Goal: Information Seeking & Learning: Learn about a topic

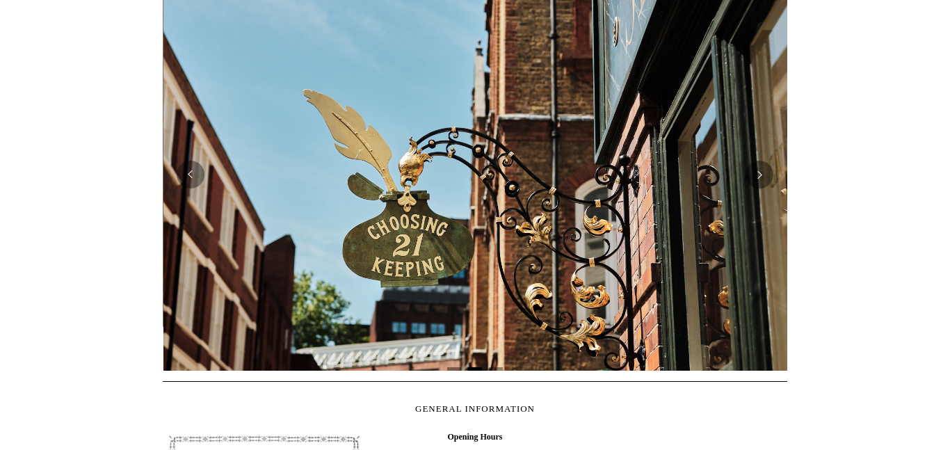
scroll to position [0, 625]
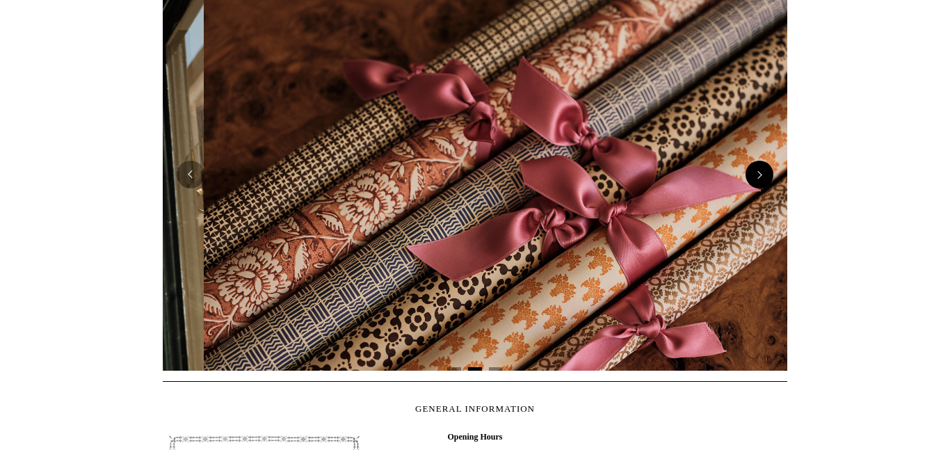
click at [758, 173] on button "Next" at bounding box center [760, 175] width 28 height 28
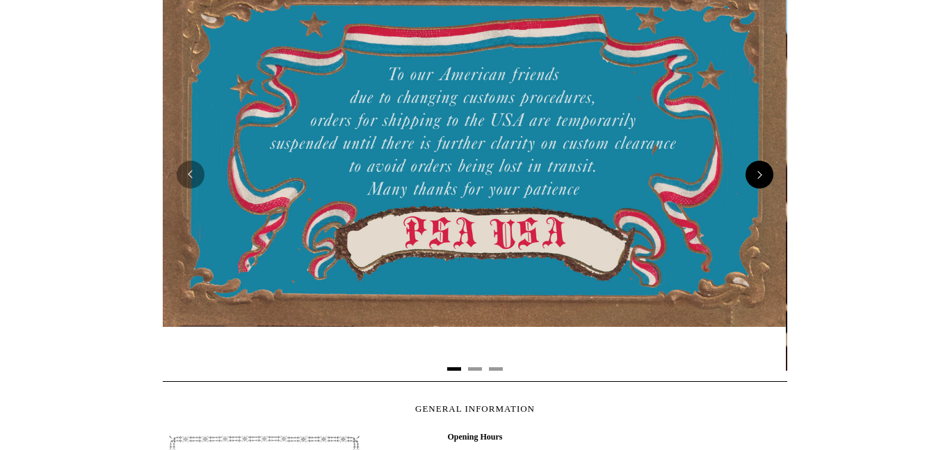
scroll to position [0, 0]
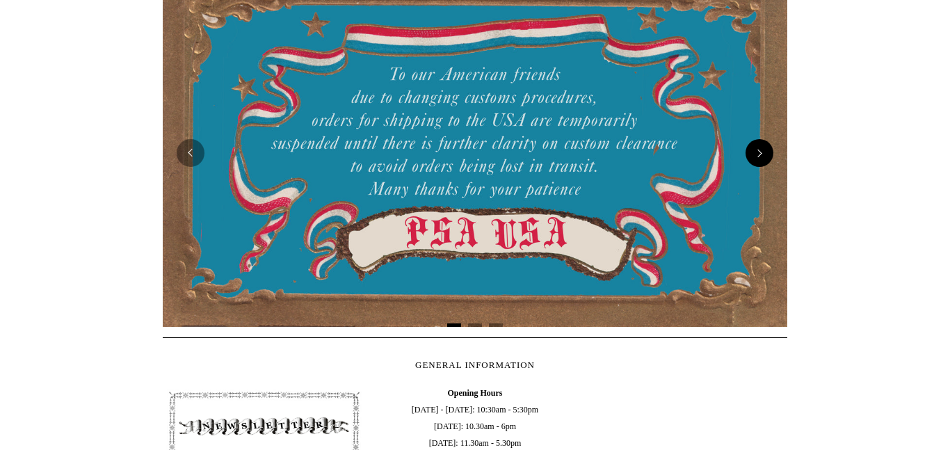
click at [756, 155] on button "Next" at bounding box center [760, 153] width 28 height 28
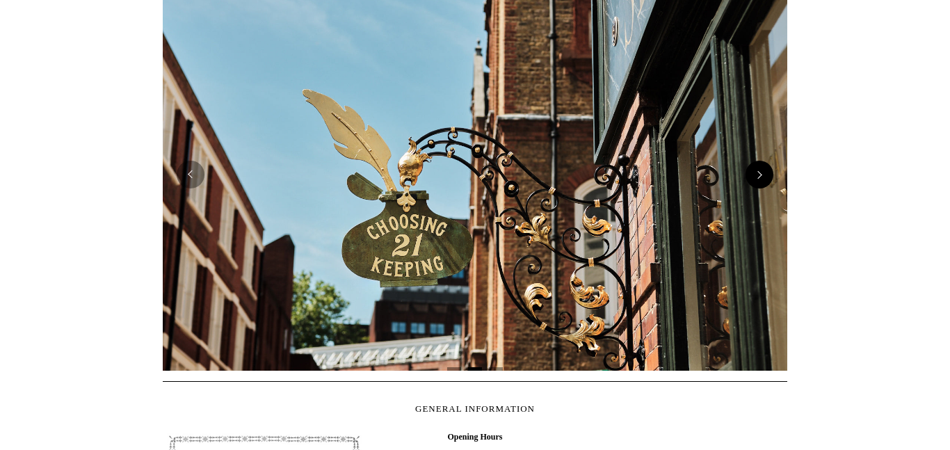
scroll to position [0, 625]
click at [756, 155] on img at bounding box center [475, 174] width 625 height 392
click at [758, 174] on button "Next" at bounding box center [760, 175] width 28 height 28
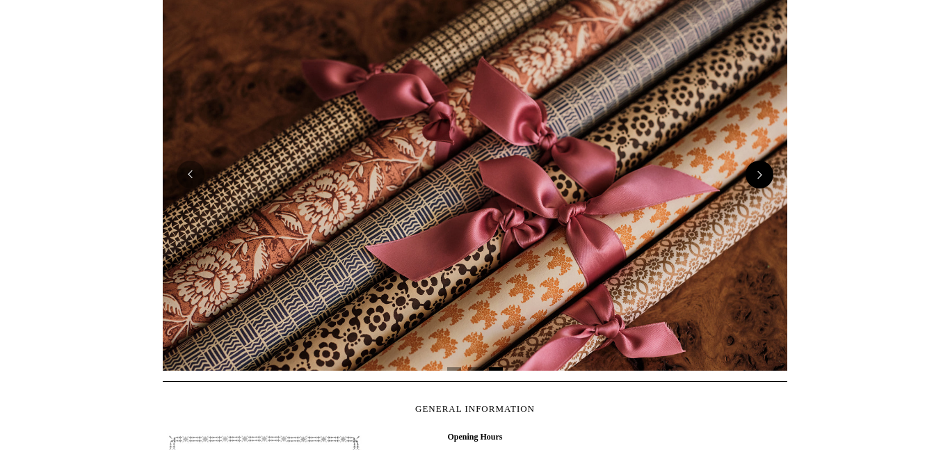
click at [758, 174] on button "Next" at bounding box center [760, 175] width 28 height 28
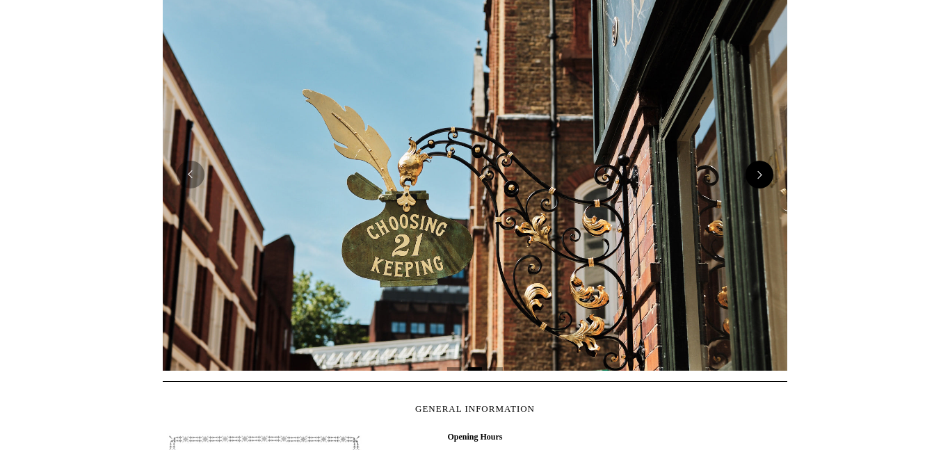
click at [759, 170] on button "Next" at bounding box center [760, 175] width 28 height 28
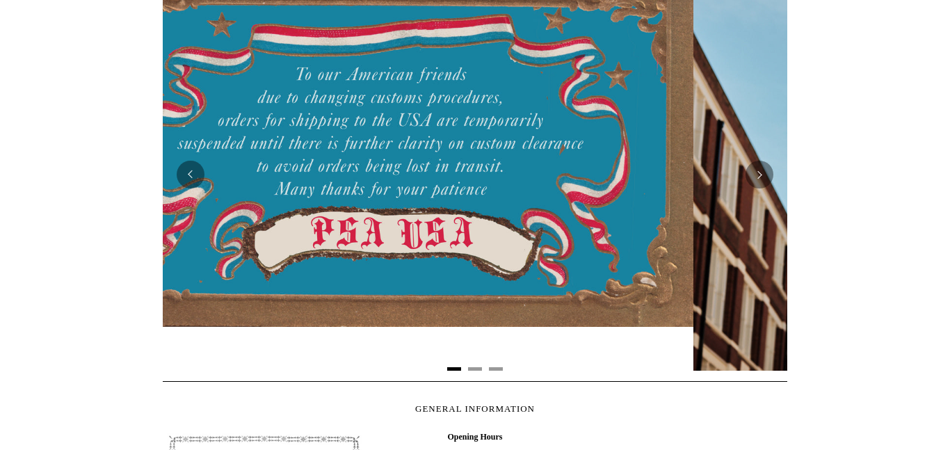
scroll to position [0, 0]
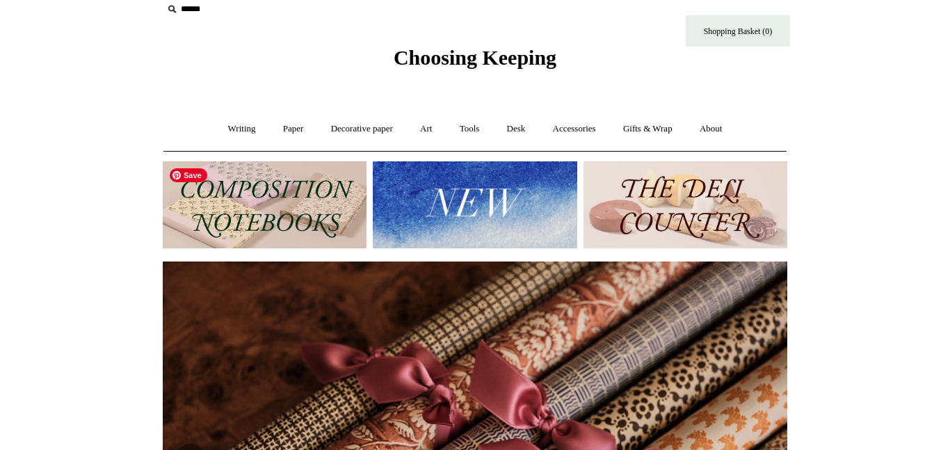
click at [315, 196] on img at bounding box center [265, 204] width 204 height 87
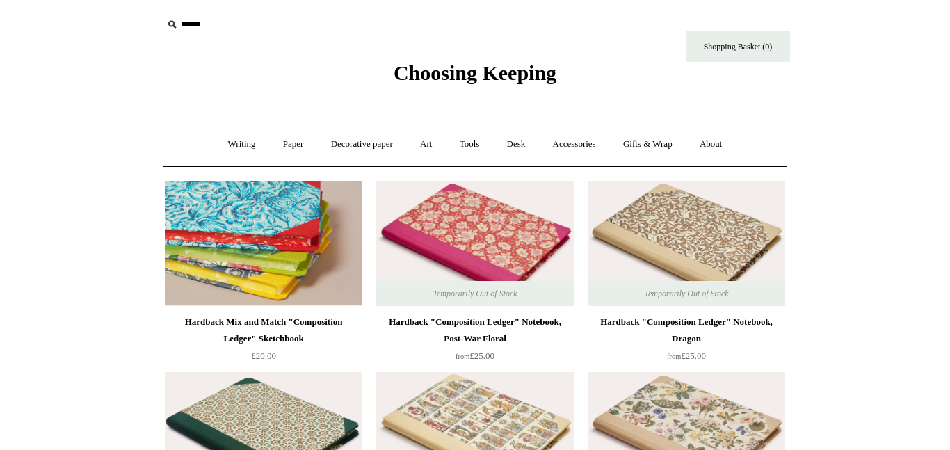
click at [290, 245] on img at bounding box center [264, 243] width 198 height 125
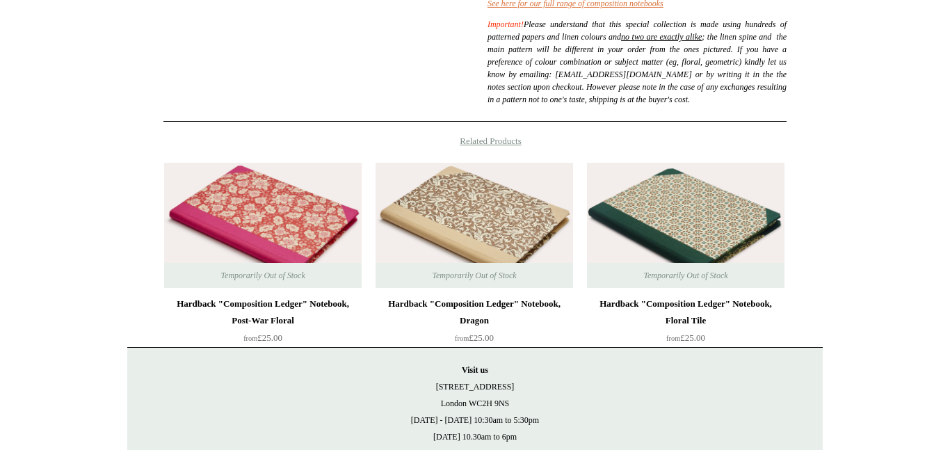
scroll to position [533, 0]
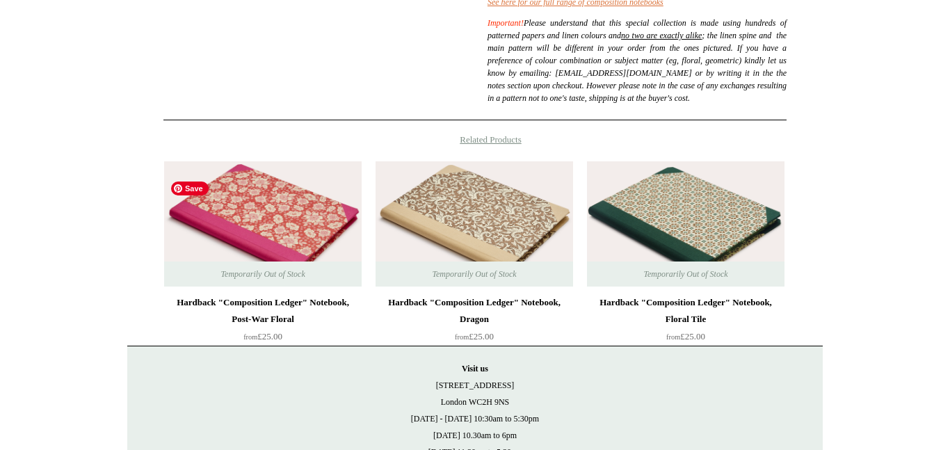
click at [277, 231] on img at bounding box center [263, 223] width 198 height 125
click at [469, 233] on img at bounding box center [475, 223] width 198 height 125
click at [699, 236] on img at bounding box center [686, 223] width 198 height 125
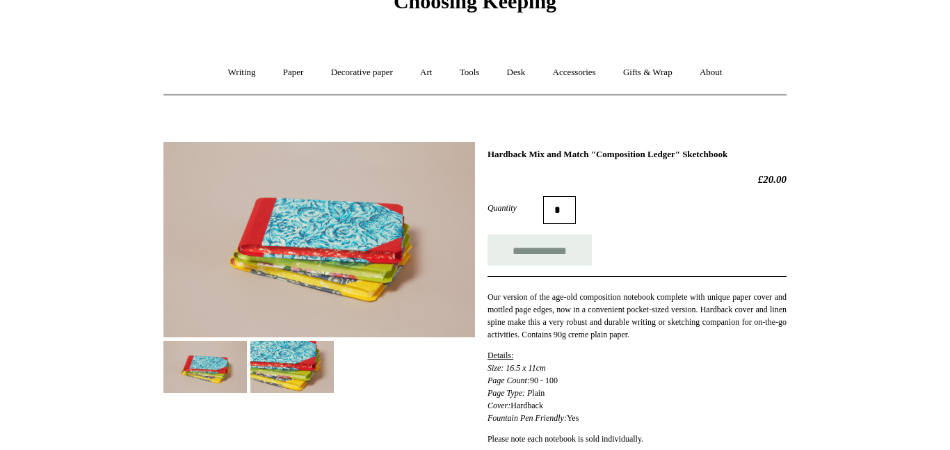
scroll to position [70, 0]
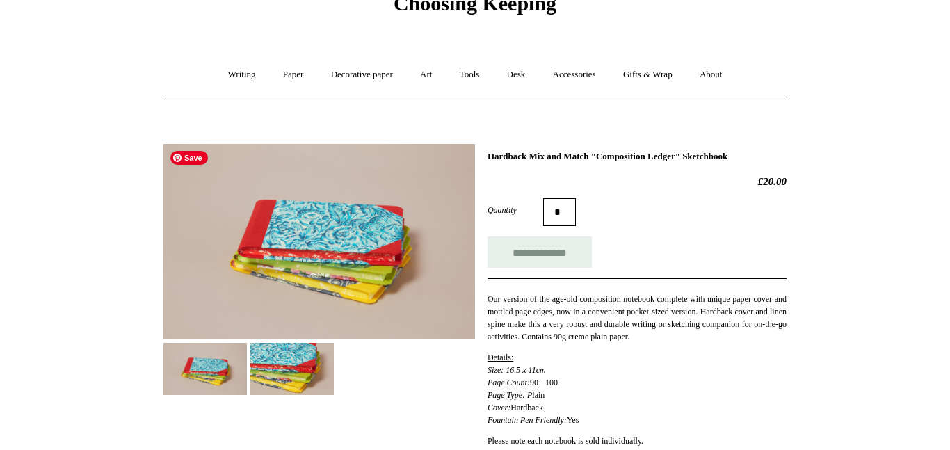
click at [346, 252] on img at bounding box center [319, 241] width 312 height 195
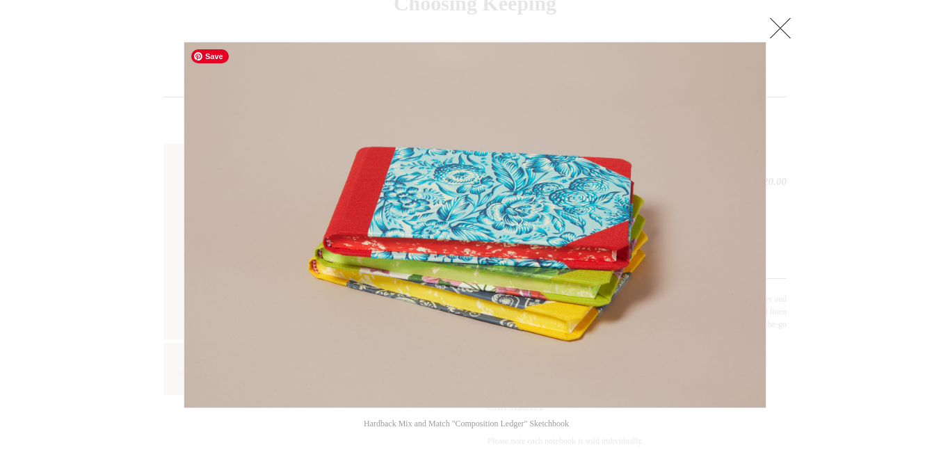
click at [390, 304] on img at bounding box center [474, 224] width 581 height 365
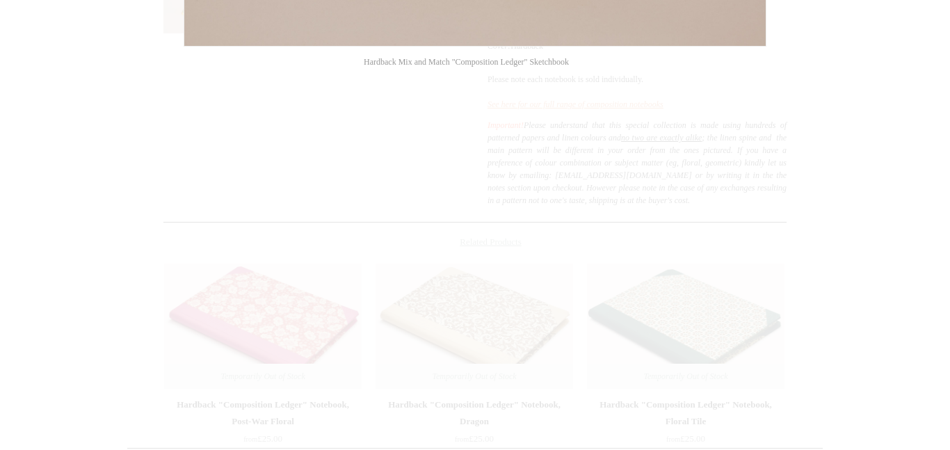
scroll to position [660, 0]
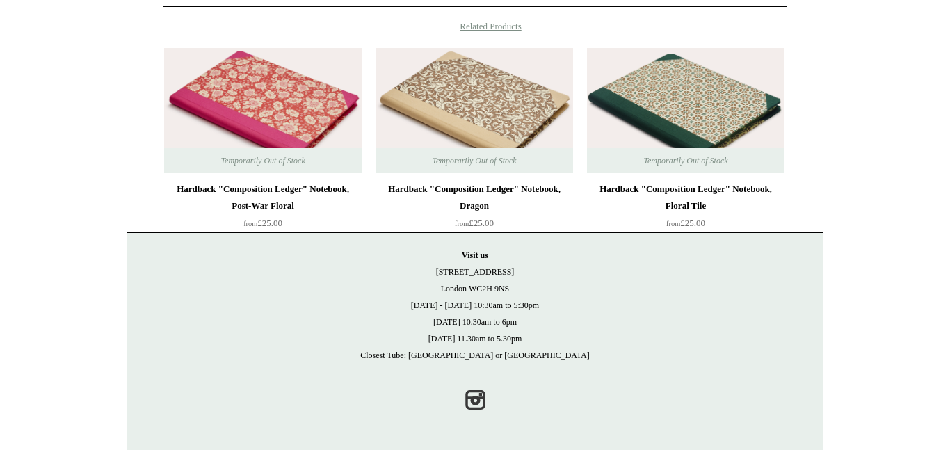
scroll to position [0, 0]
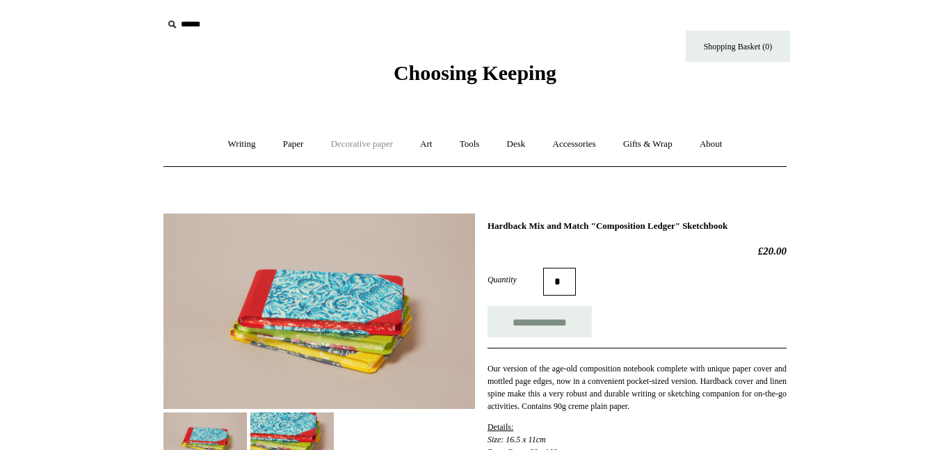
click at [345, 143] on link "Decorative paper +" at bounding box center [362, 144] width 87 height 37
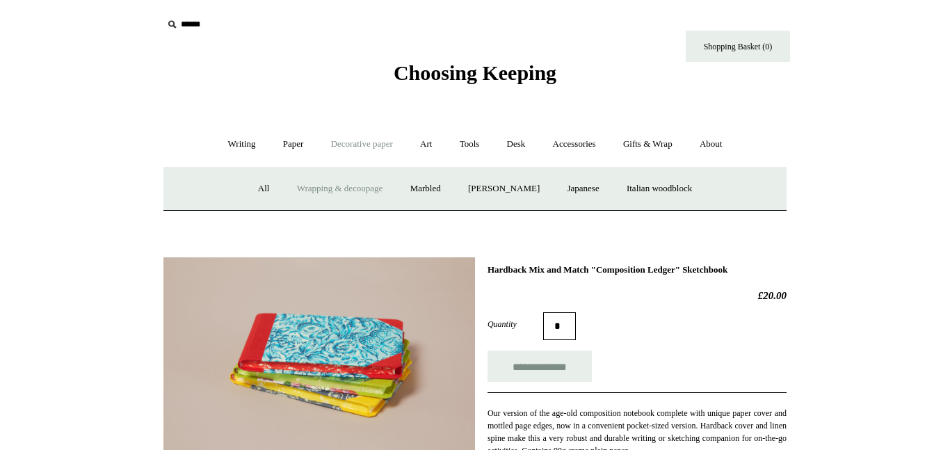
click at [354, 189] on link "Wrapping & decoupage" at bounding box center [339, 188] width 111 height 37
click at [310, 186] on link "Wrapping & decoupage" at bounding box center [339, 188] width 111 height 37
click at [430, 186] on link "Marbled" at bounding box center [426, 188] width 56 height 37
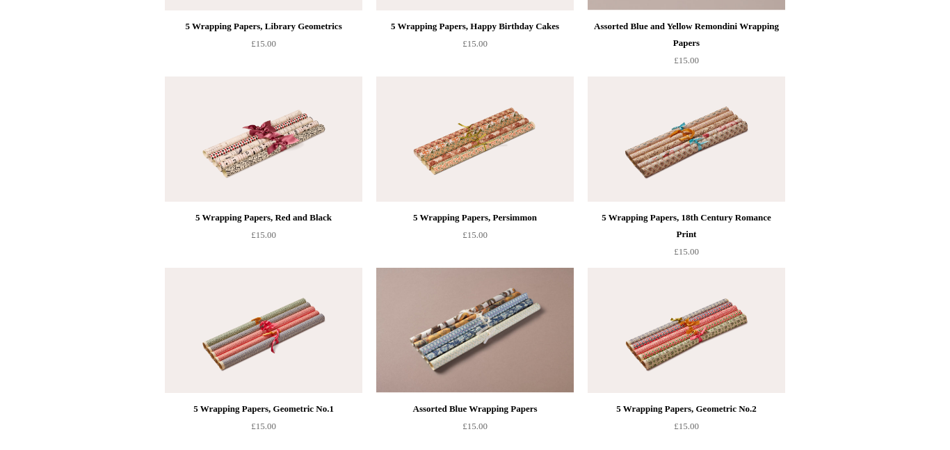
scroll to position [1280, 0]
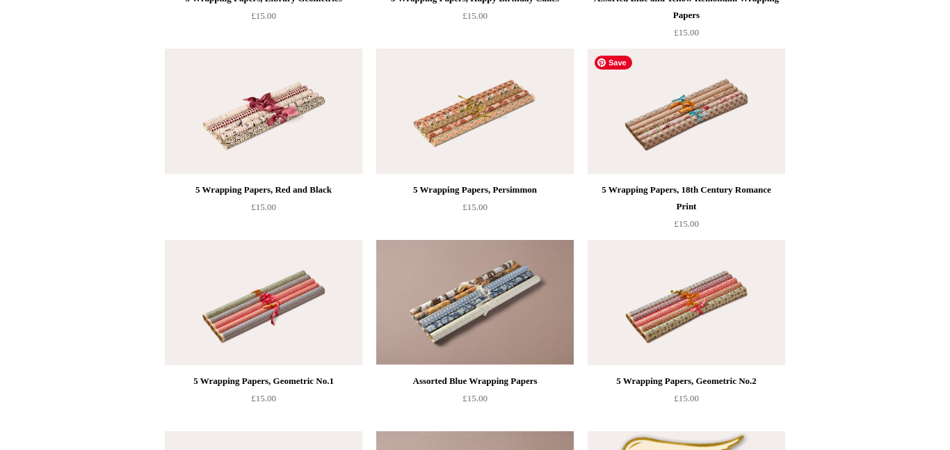
click at [699, 113] on img at bounding box center [687, 111] width 198 height 125
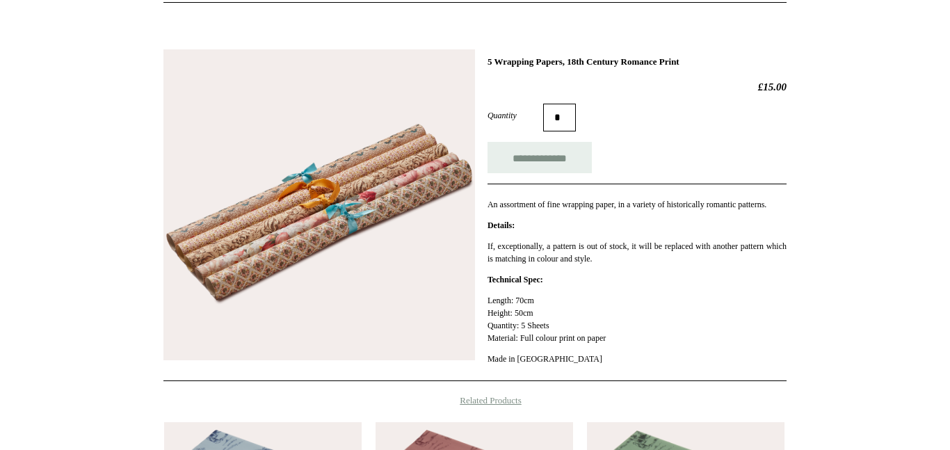
scroll to position [167, 0]
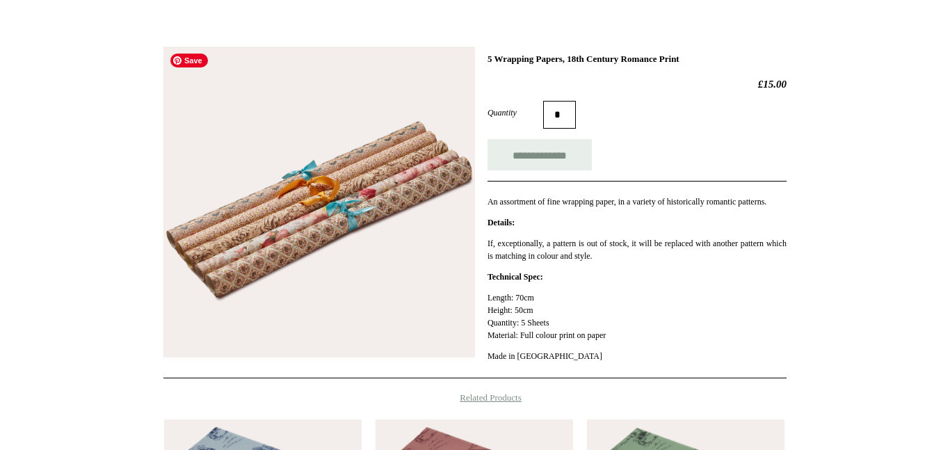
click at [364, 173] on img at bounding box center [319, 203] width 312 height 312
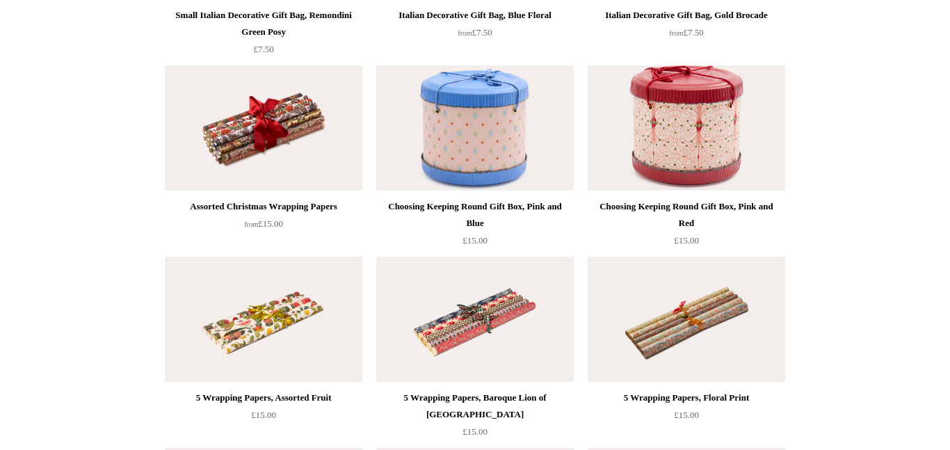
scroll to position [500, 0]
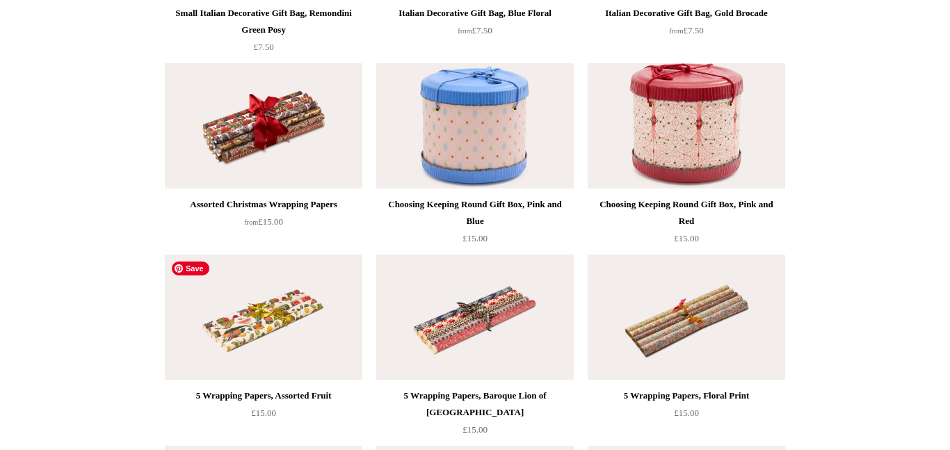
click at [276, 317] on img at bounding box center [264, 317] width 198 height 125
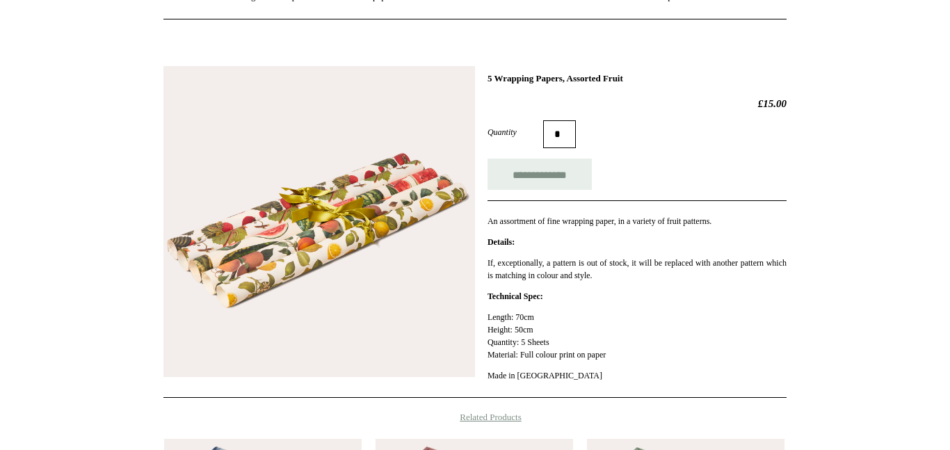
scroll to position [152, 0]
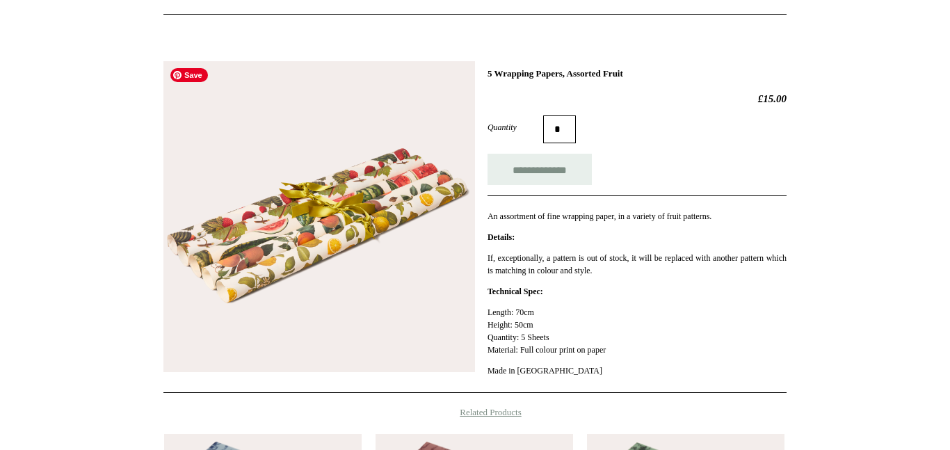
click at [307, 243] on img at bounding box center [319, 217] width 312 height 312
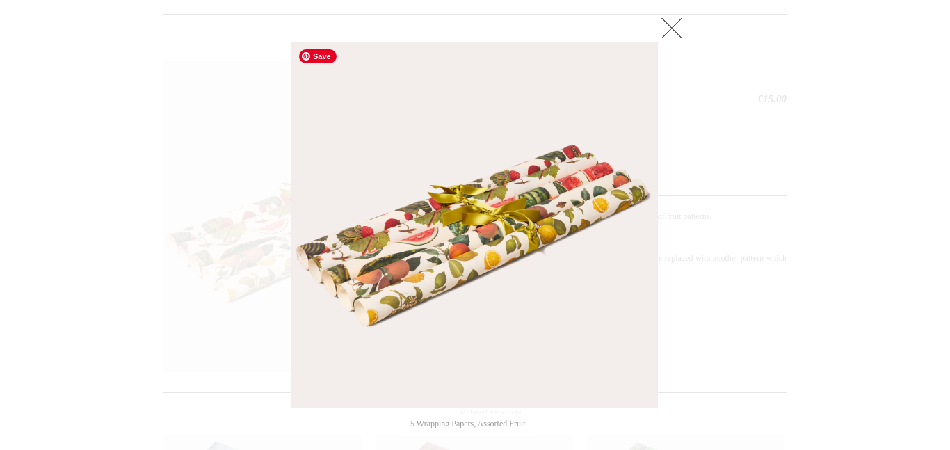
click at [424, 247] on img at bounding box center [474, 224] width 365 height 365
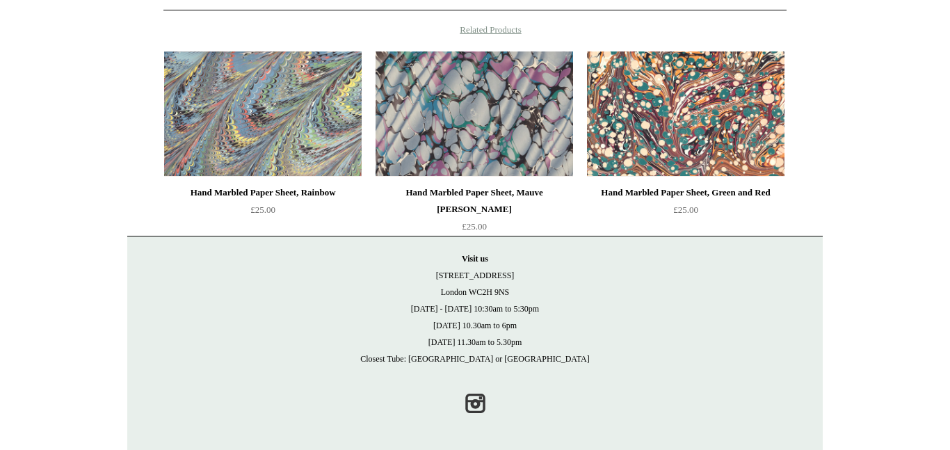
scroll to position [727, 0]
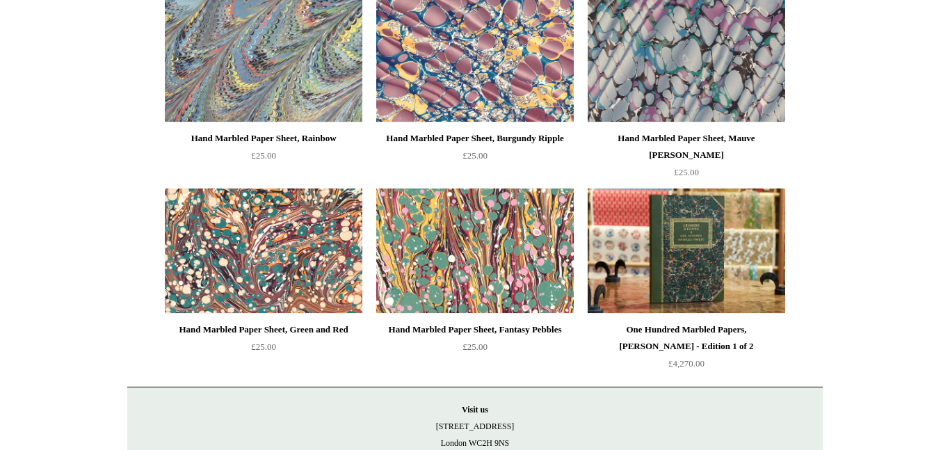
scroll to position [200, 0]
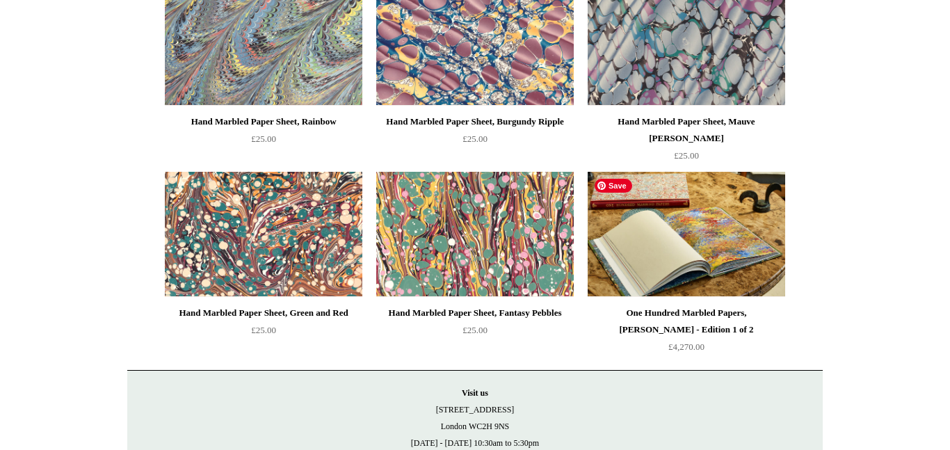
click at [707, 241] on img at bounding box center [687, 234] width 198 height 125
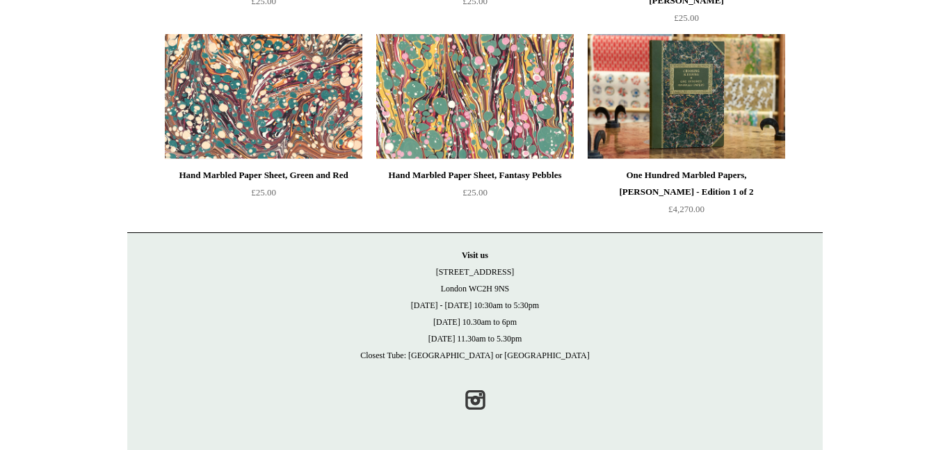
scroll to position [0, 0]
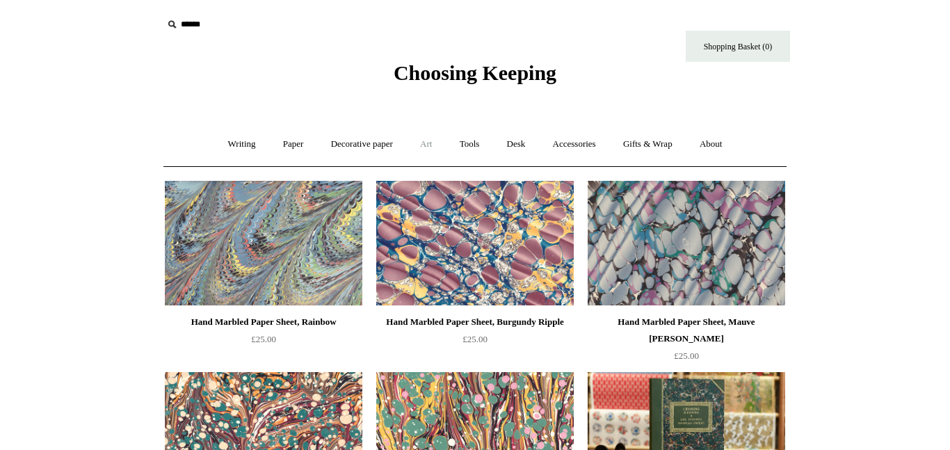
click at [428, 147] on link "Art +" at bounding box center [426, 144] width 37 height 37
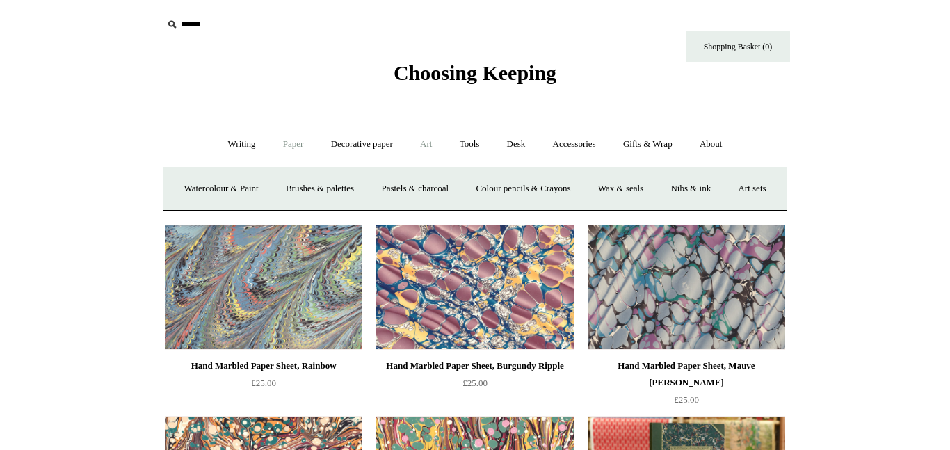
click at [289, 143] on link "Paper +" at bounding box center [294, 144] width 46 height 37
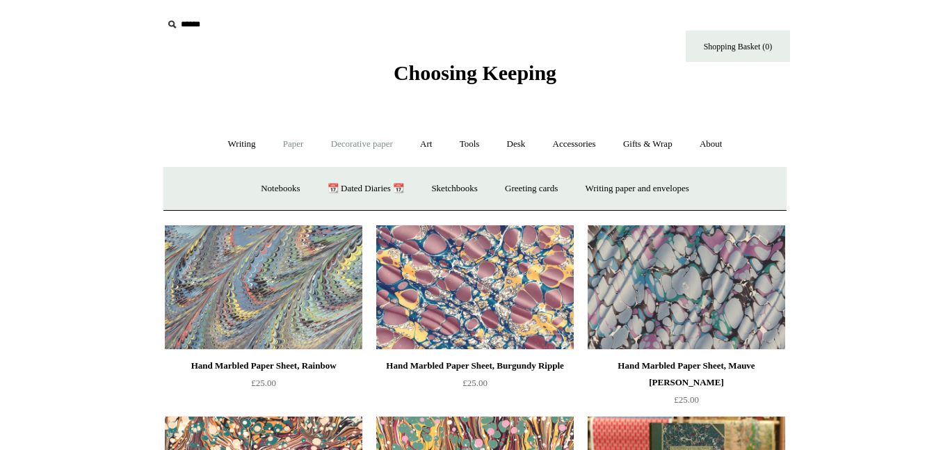
click at [371, 142] on link "Decorative paper +" at bounding box center [362, 144] width 87 height 37
click at [517, 187] on link "[PERSON_NAME]" at bounding box center [504, 188] width 97 height 37
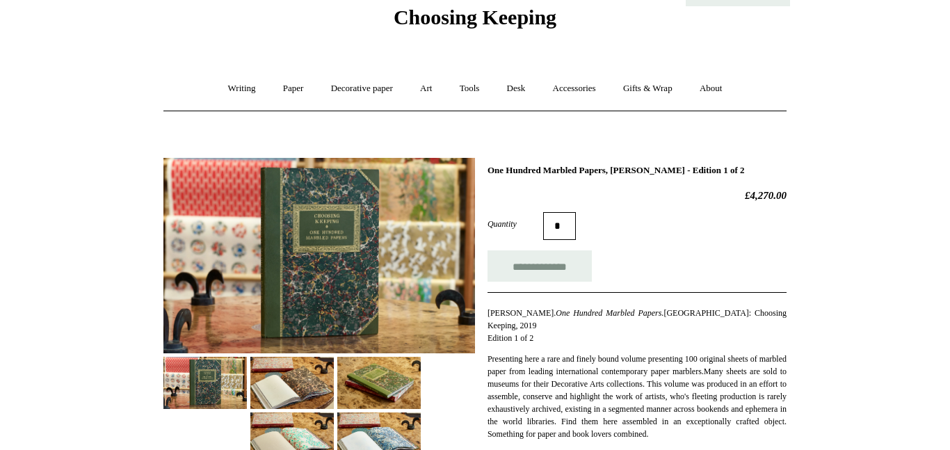
scroll to position [83, 0]
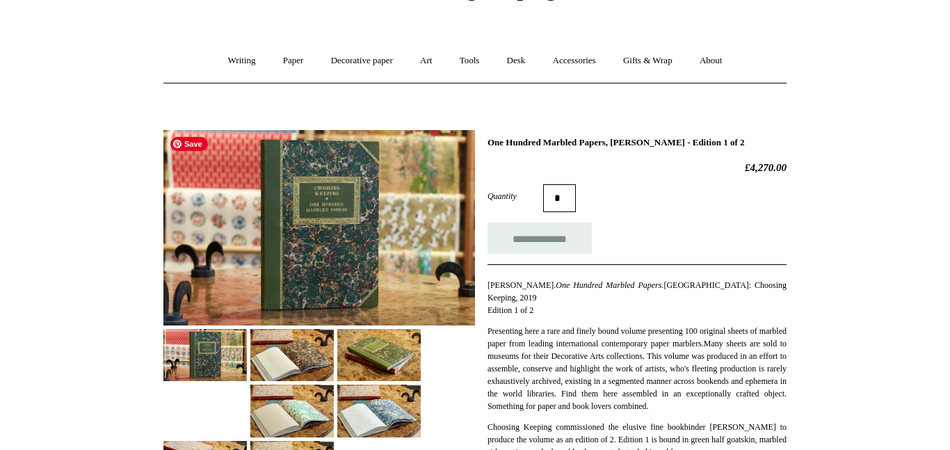
click at [346, 236] on img at bounding box center [319, 227] width 312 height 195
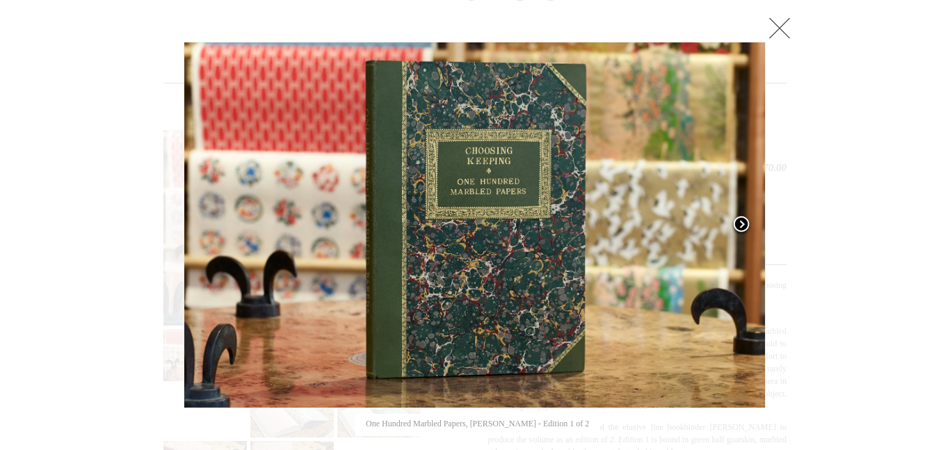
click at [741, 219] on span at bounding box center [741, 225] width 21 height 21
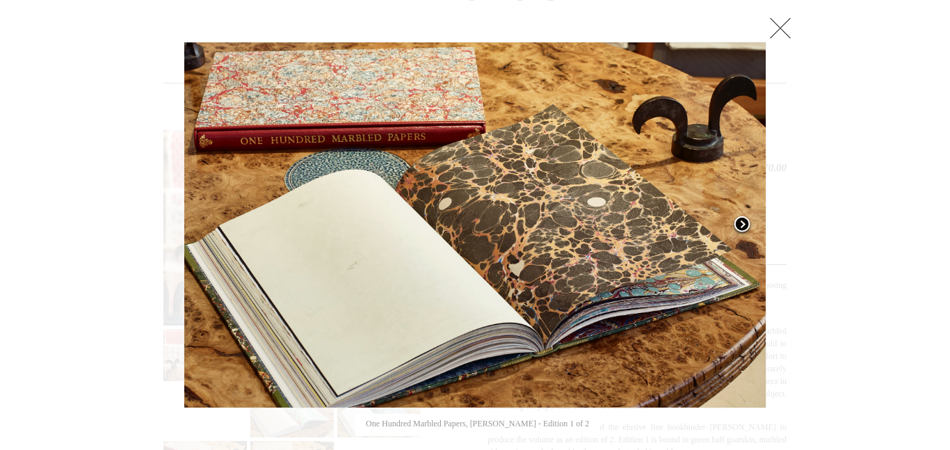
click at [741, 219] on span at bounding box center [742, 225] width 21 height 21
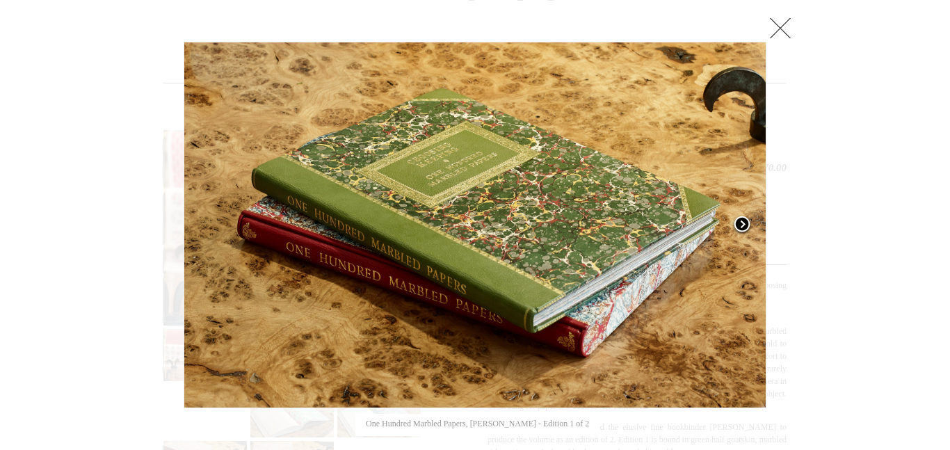
click at [741, 219] on span at bounding box center [742, 225] width 21 height 21
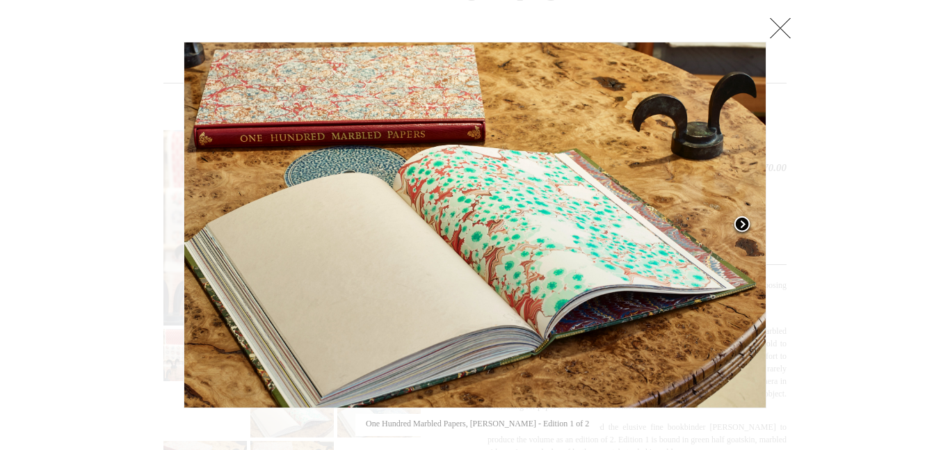
click at [741, 219] on span at bounding box center [742, 225] width 21 height 21
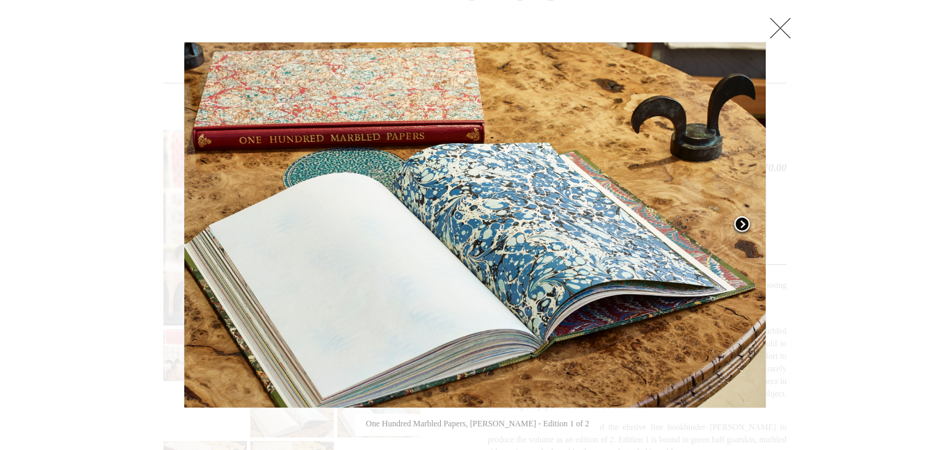
click at [741, 219] on span at bounding box center [742, 225] width 21 height 21
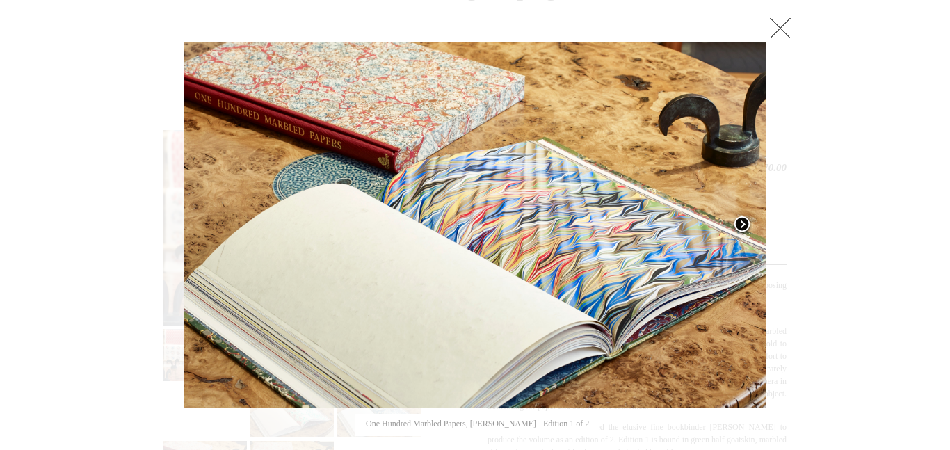
click at [741, 219] on span at bounding box center [742, 225] width 21 height 21
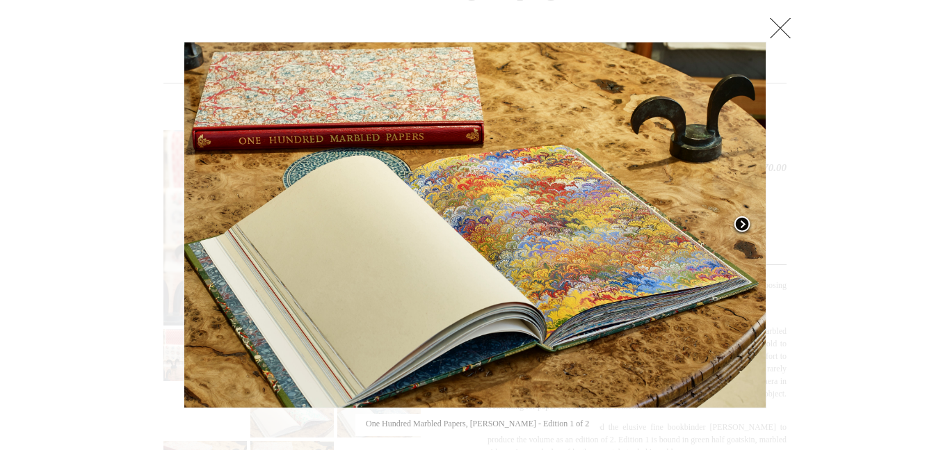
click at [741, 219] on span at bounding box center [742, 225] width 21 height 21
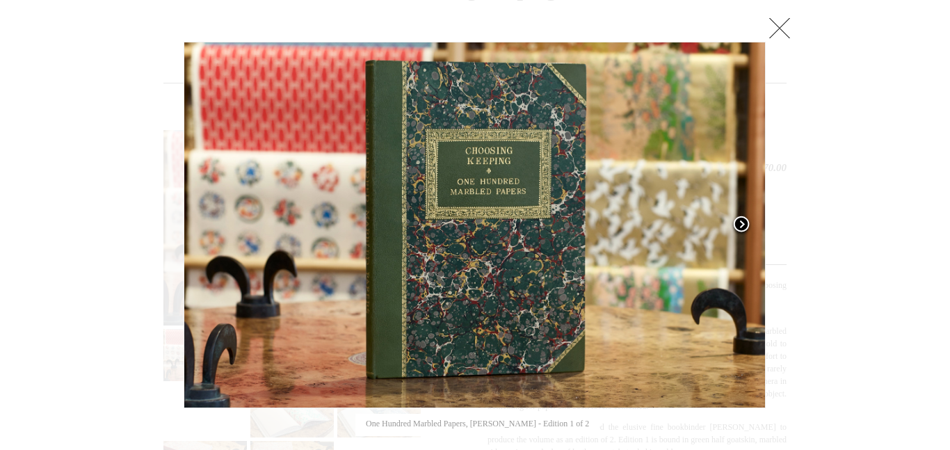
click at [741, 219] on span at bounding box center [741, 225] width 21 height 21
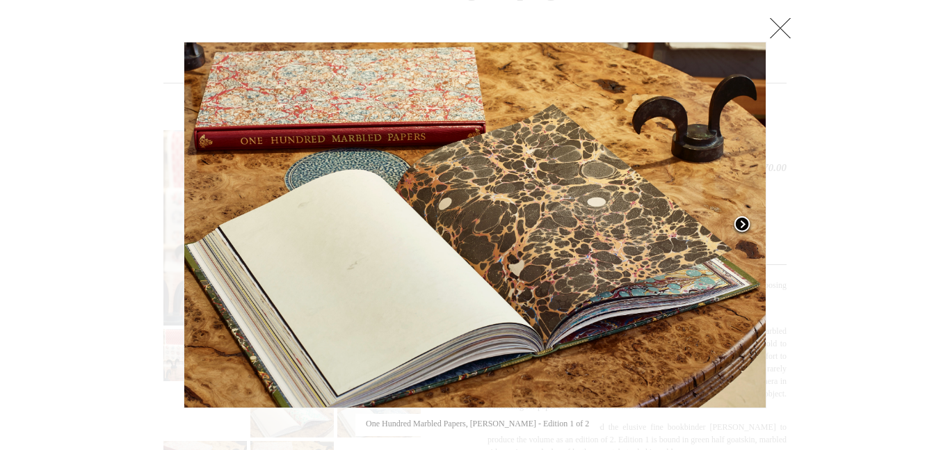
click at [741, 219] on span at bounding box center [742, 225] width 21 height 21
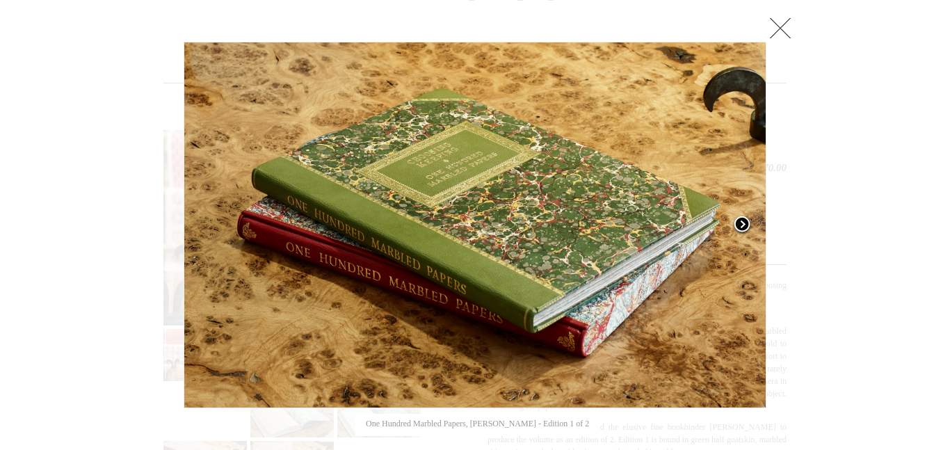
click at [741, 219] on span at bounding box center [742, 225] width 21 height 21
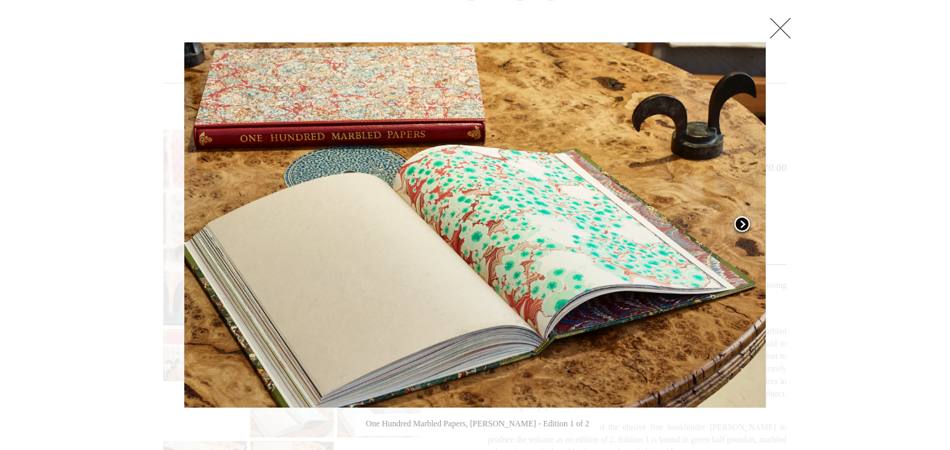
click at [741, 219] on span at bounding box center [742, 225] width 21 height 21
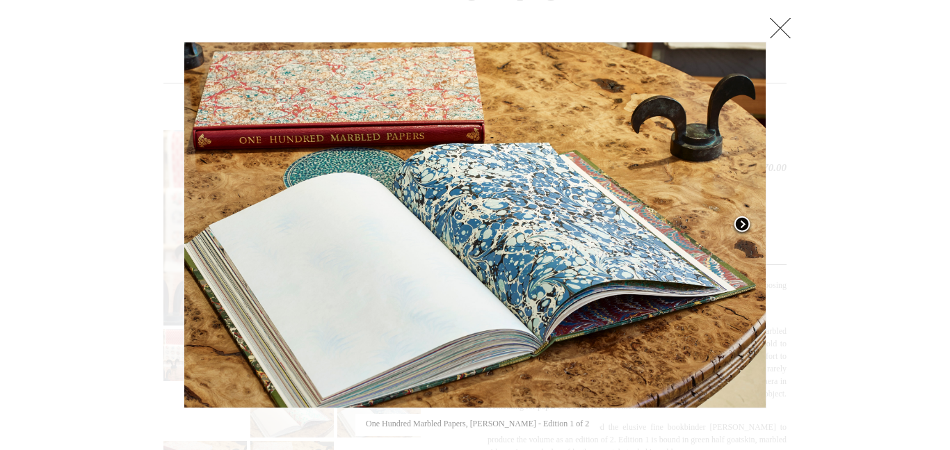
click at [741, 219] on span at bounding box center [742, 225] width 21 height 21
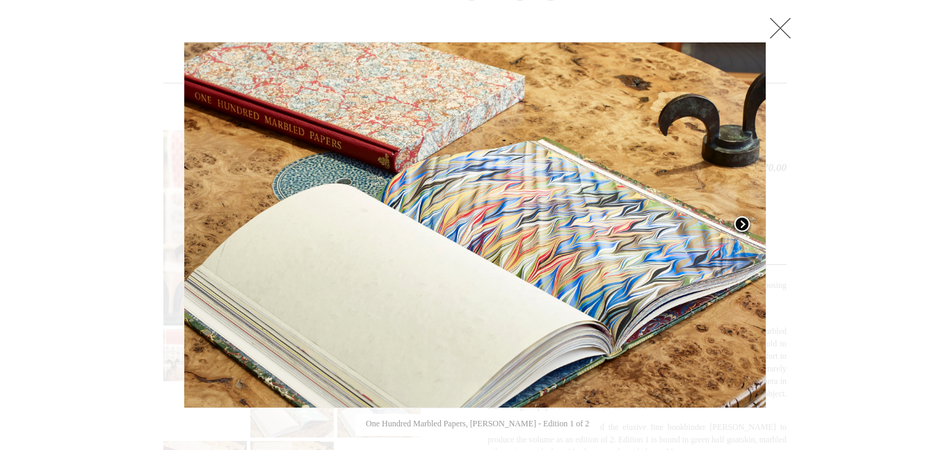
click at [741, 219] on span at bounding box center [742, 225] width 21 height 21
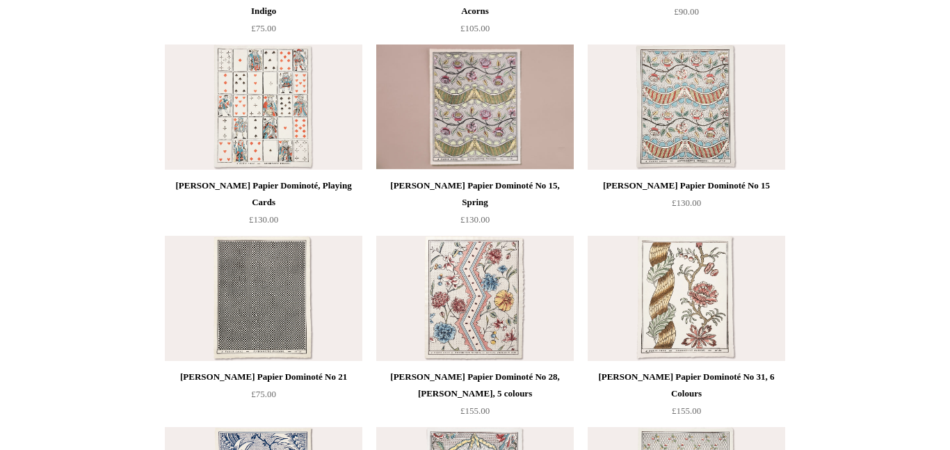
scroll to position [491, 0]
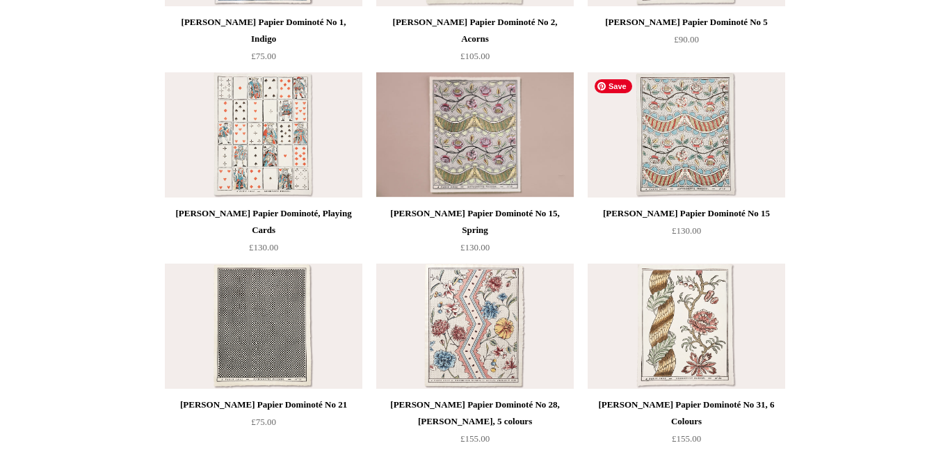
click at [680, 151] on img at bounding box center [687, 134] width 198 height 125
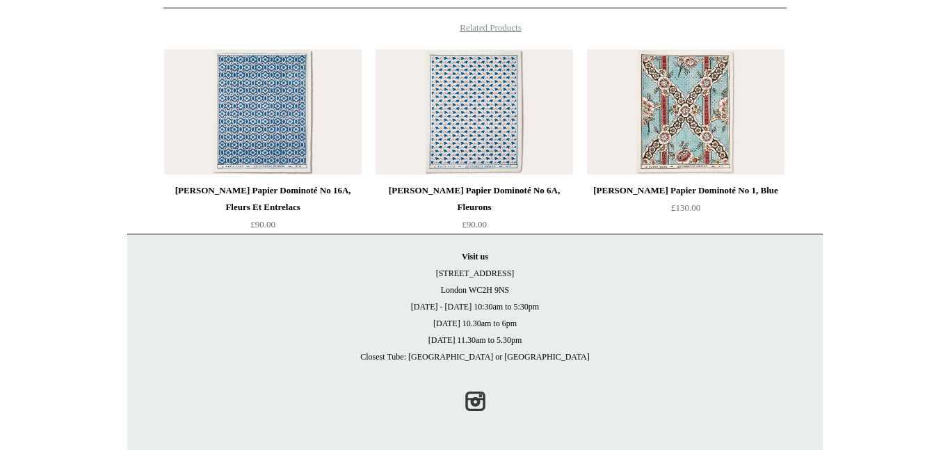
scroll to position [723, 0]
